Goal: Information Seeking & Learning: Learn about a topic

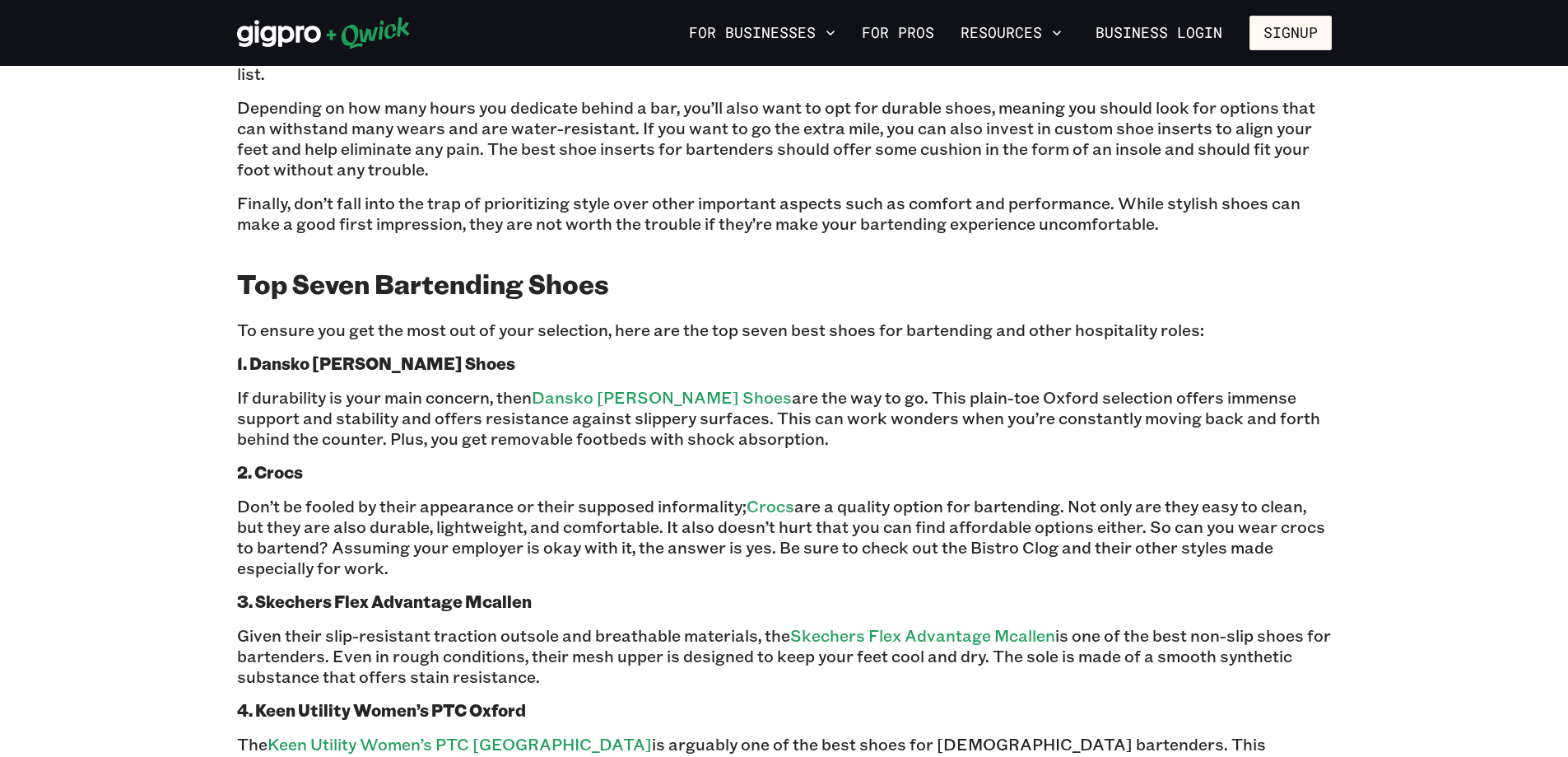
scroll to position [1234, 0]
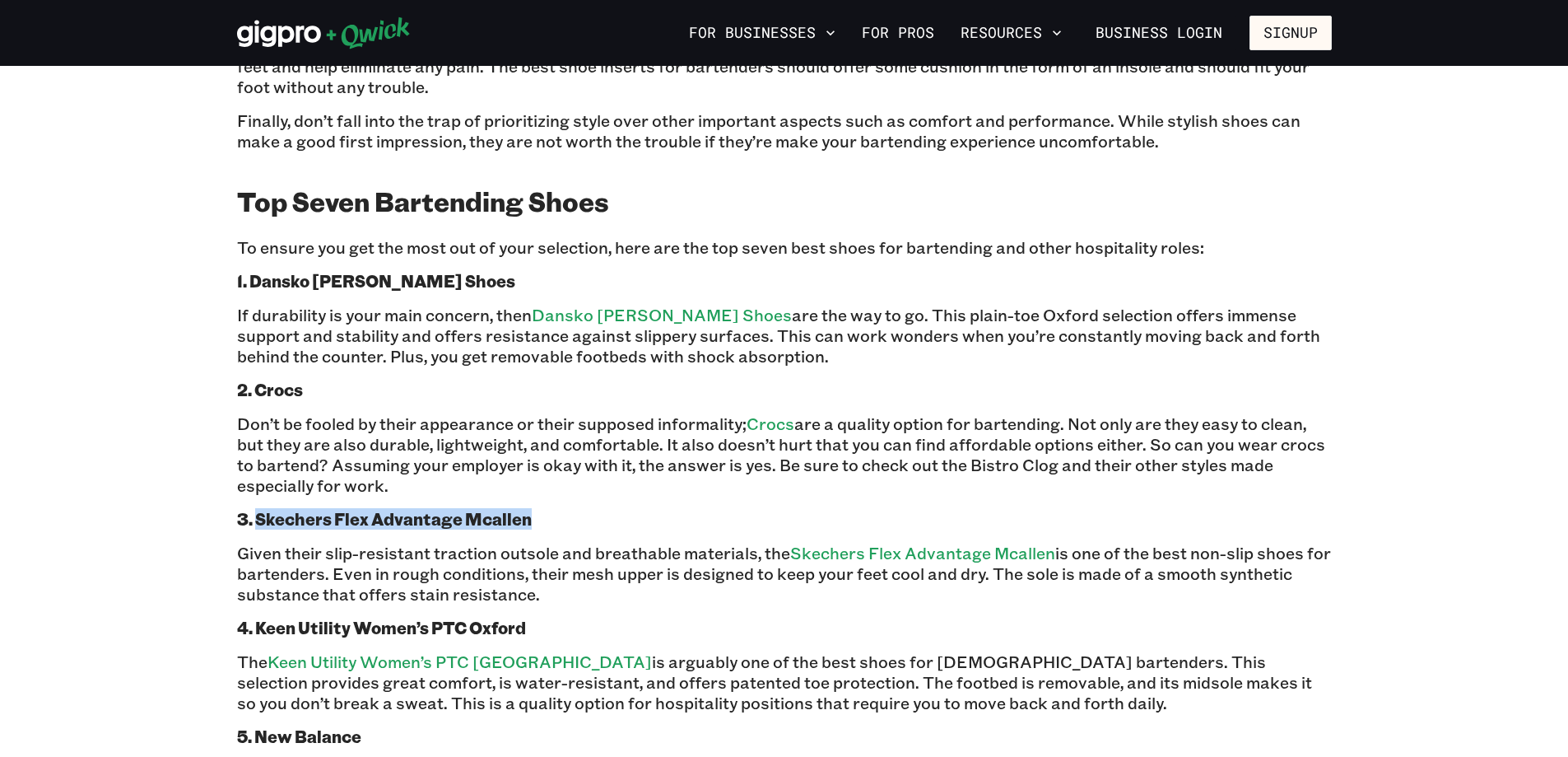
drag, startPoint x: 502, startPoint y: 364, endPoint x: 254, endPoint y: 365, distance: 248.0
click at [254, 509] on p "3. Skechers Flex Advantage Mcallen" at bounding box center [784, 519] width 1095 height 21
copy b "Skechers Flex Advantage Mcallen"
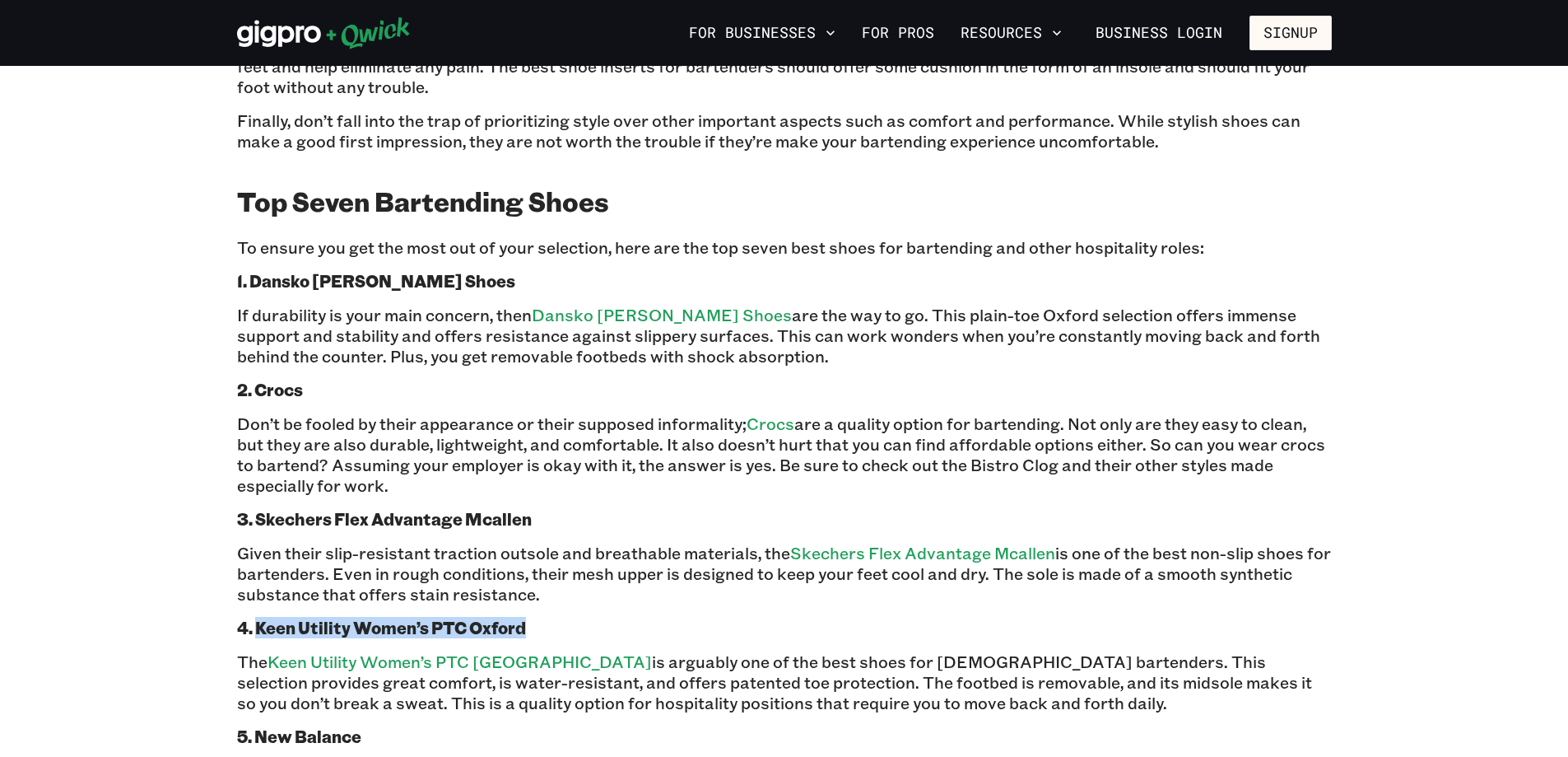
drag, startPoint x: 499, startPoint y: 434, endPoint x: 255, endPoint y: 441, distance: 244.1
click at [255, 617] on p "4. Keen Utility Women’s PTC Oxford" at bounding box center [784, 627] width 1095 height 21
copy b "Keen Utility Women’s PTC [GEOGRAPHIC_DATA]"
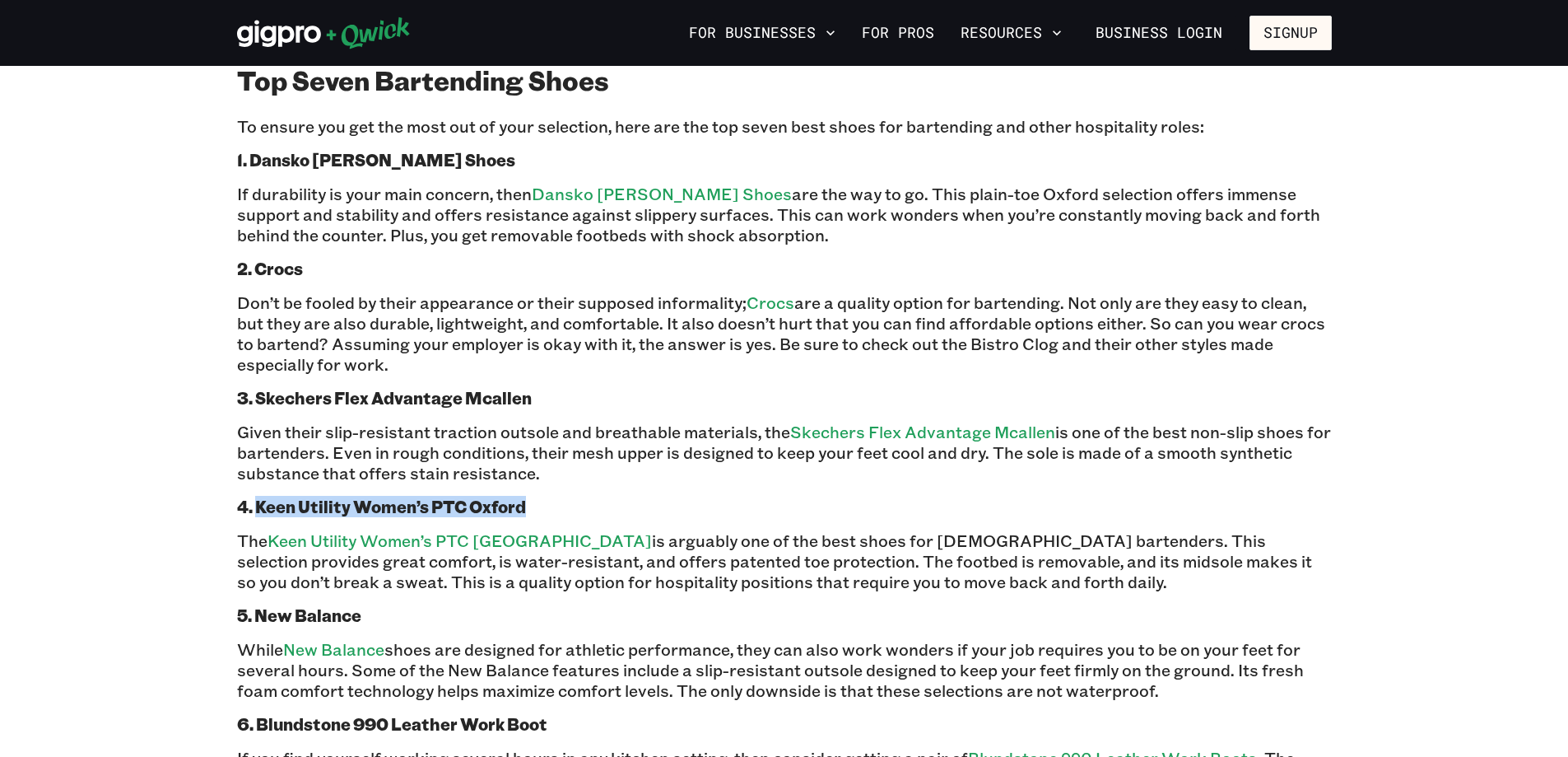
scroll to position [1400, 0]
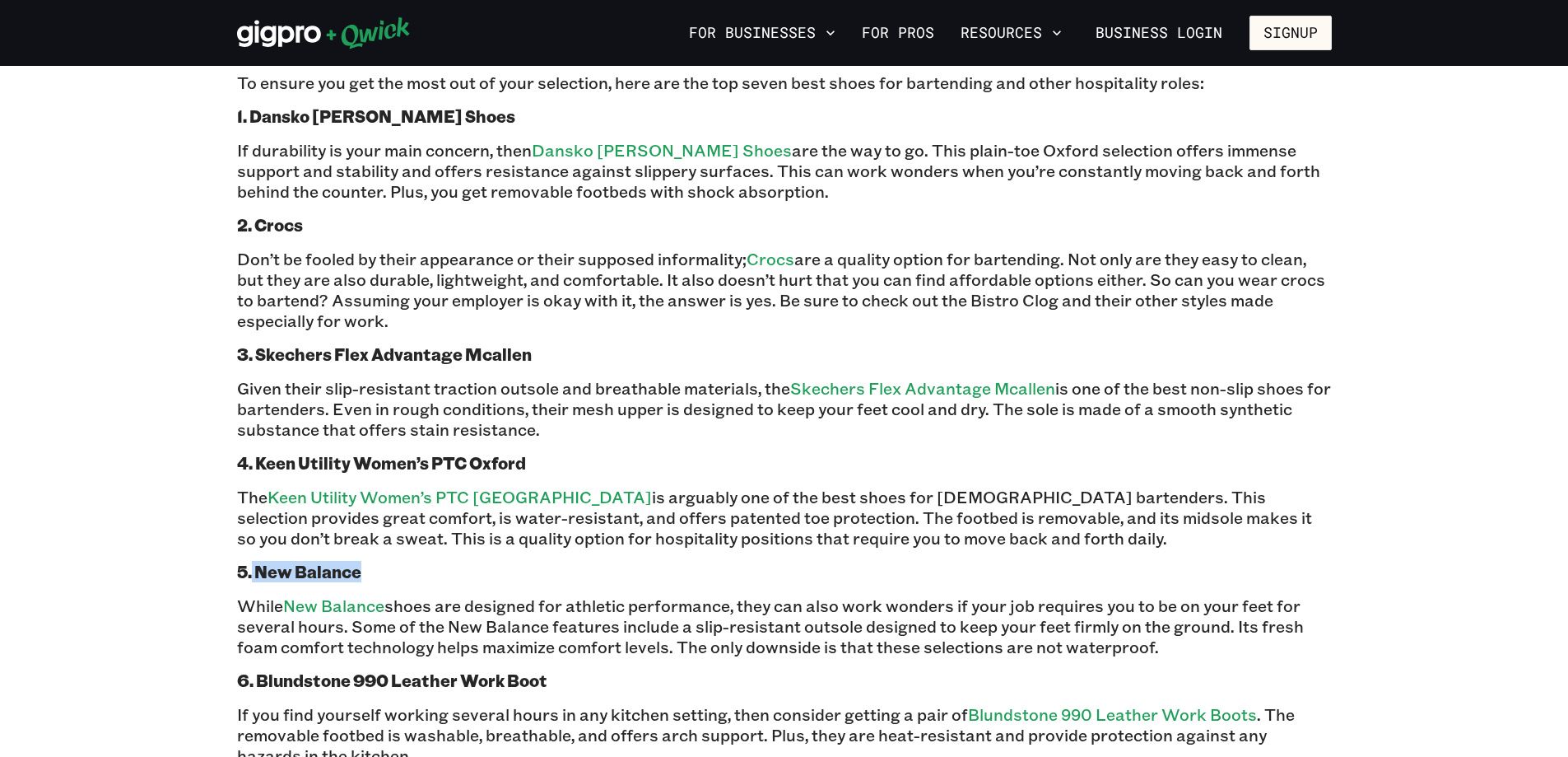
drag, startPoint x: 364, startPoint y: 374, endPoint x: 251, endPoint y: 382, distance: 113.3
click at [251, 561] on p "5. New Balance" at bounding box center [784, 571] width 1095 height 21
copy b "New Balance"
